Goal: Use online tool/utility: Utilize a website feature to perform a specific function

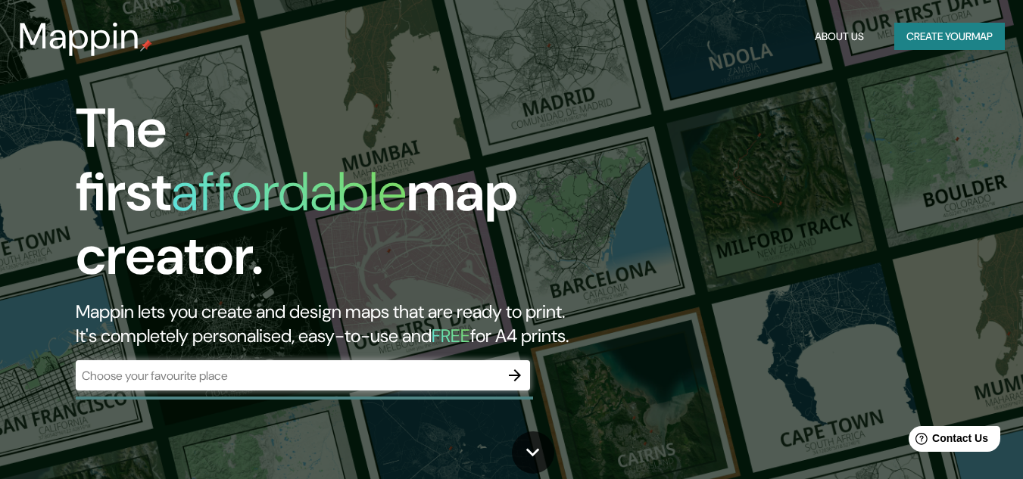
click at [258, 371] on div "​" at bounding box center [303, 375] width 454 height 30
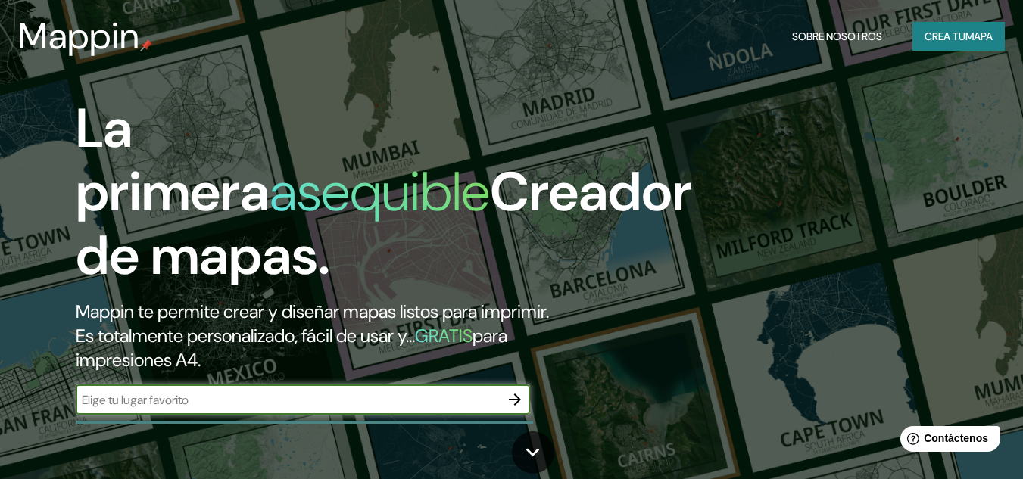
click at [370, 407] on input "text" at bounding box center [288, 400] width 424 height 17
paste input "[URL][DOMAIN_NAME]"
type input "h"
paste input "59.04889136114845, -3.341658101295128"
type input "59.04889136114845, -3.341658101295128"
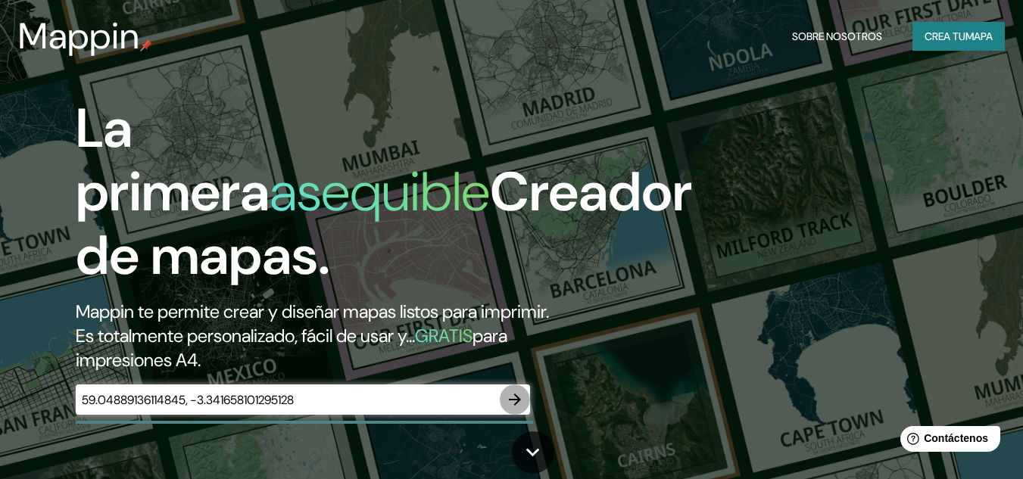
click at [520, 405] on icon "button" at bounding box center [515, 400] width 18 height 18
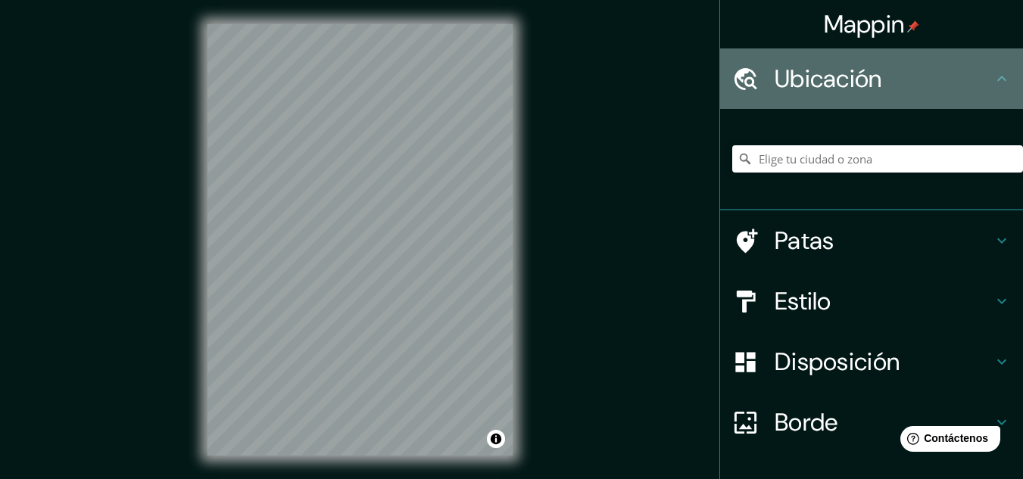
click at [785, 87] on font "Ubicación" at bounding box center [829, 79] width 108 height 32
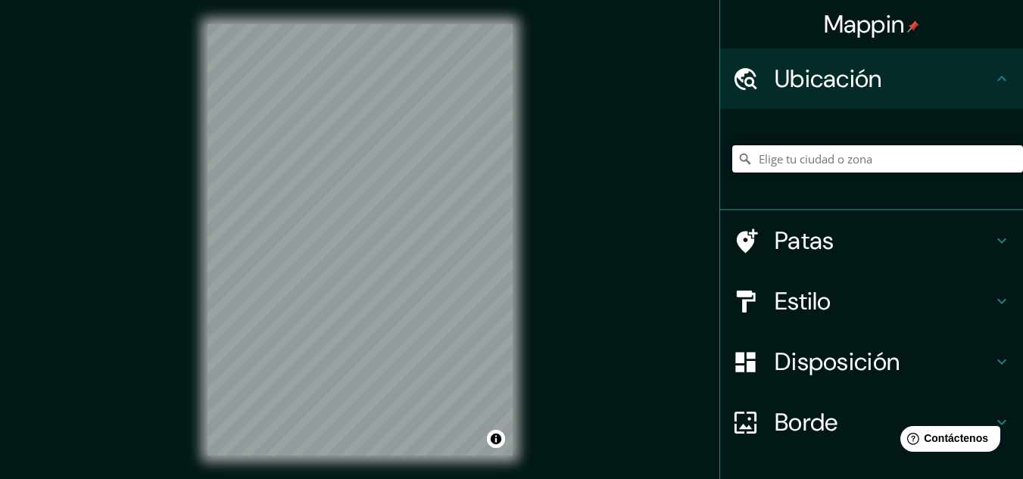
click at [792, 164] on input "Elige tu ciudad o zona" at bounding box center [877, 158] width 291 height 27
paste input "59.04889136114845, -3.341658101295128"
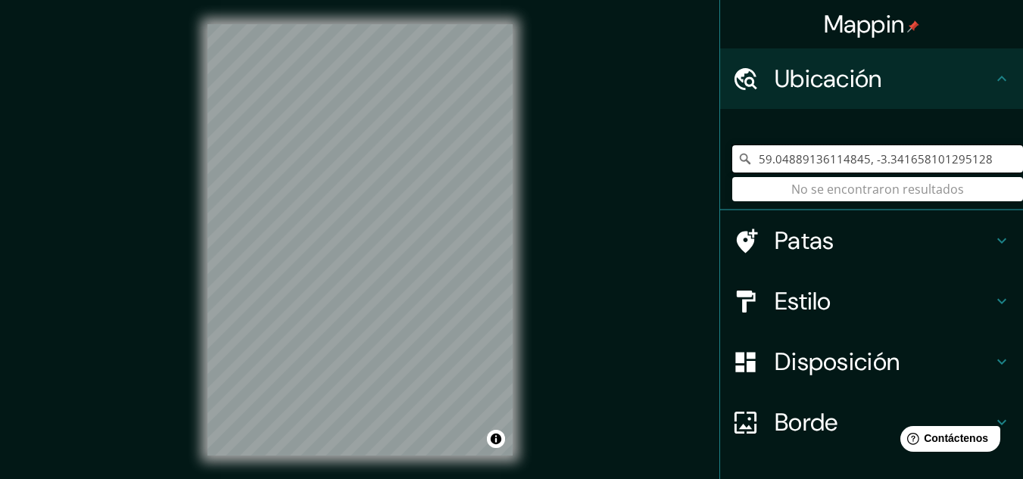
type input "59.04889136114845, -3.341658101295128"
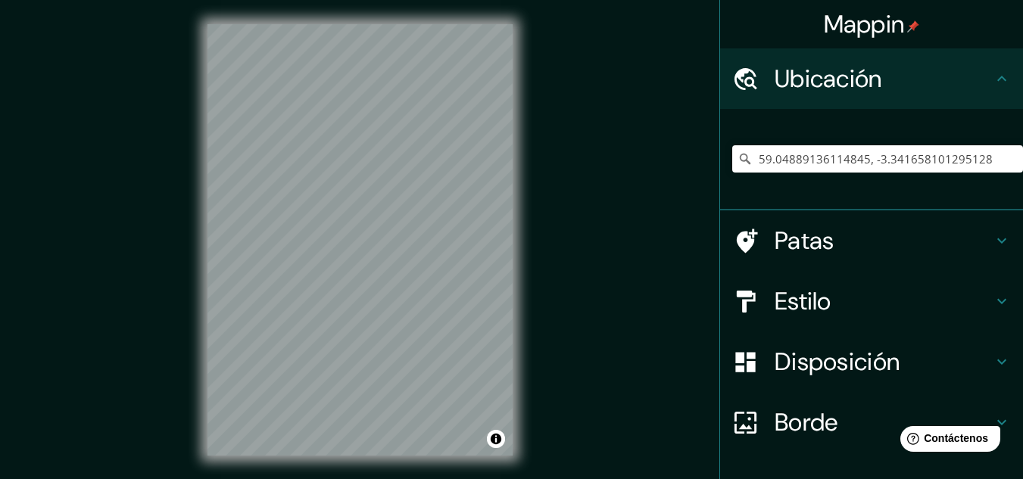
click at [541, 276] on div "Mappin Ubicación 59.04889136114845, -3.341658101295128 No se encontraron result…" at bounding box center [511, 252] width 1023 height 504
